Goal: Find contact information: Find contact information

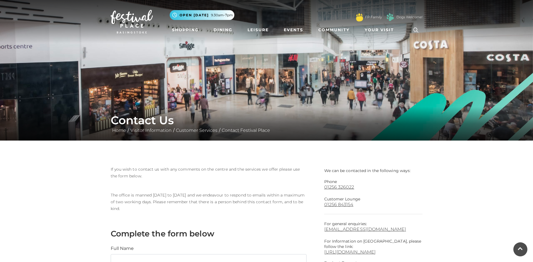
scroll to position [281, 0]
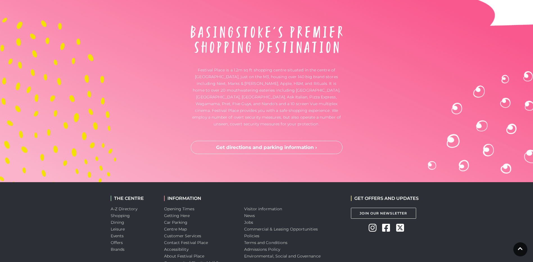
scroll to position [1870, 0]
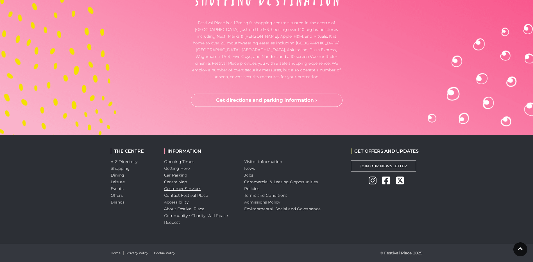
click at [191, 188] on link "Customer Services" at bounding box center [182, 188] width 37 height 5
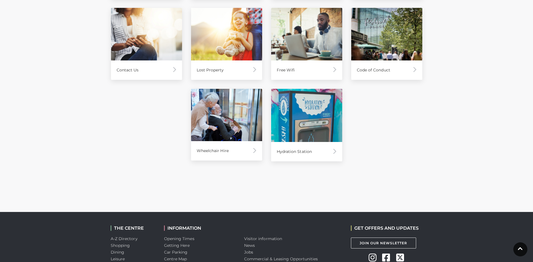
scroll to position [309, 0]
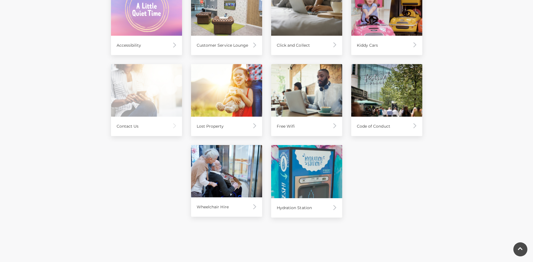
drag, startPoint x: 174, startPoint y: 126, endPoint x: 238, endPoint y: 121, distance: 63.9
click at [174, 125] on img at bounding box center [175, 126] width 4 height 6
